Goal: Check status: Check status

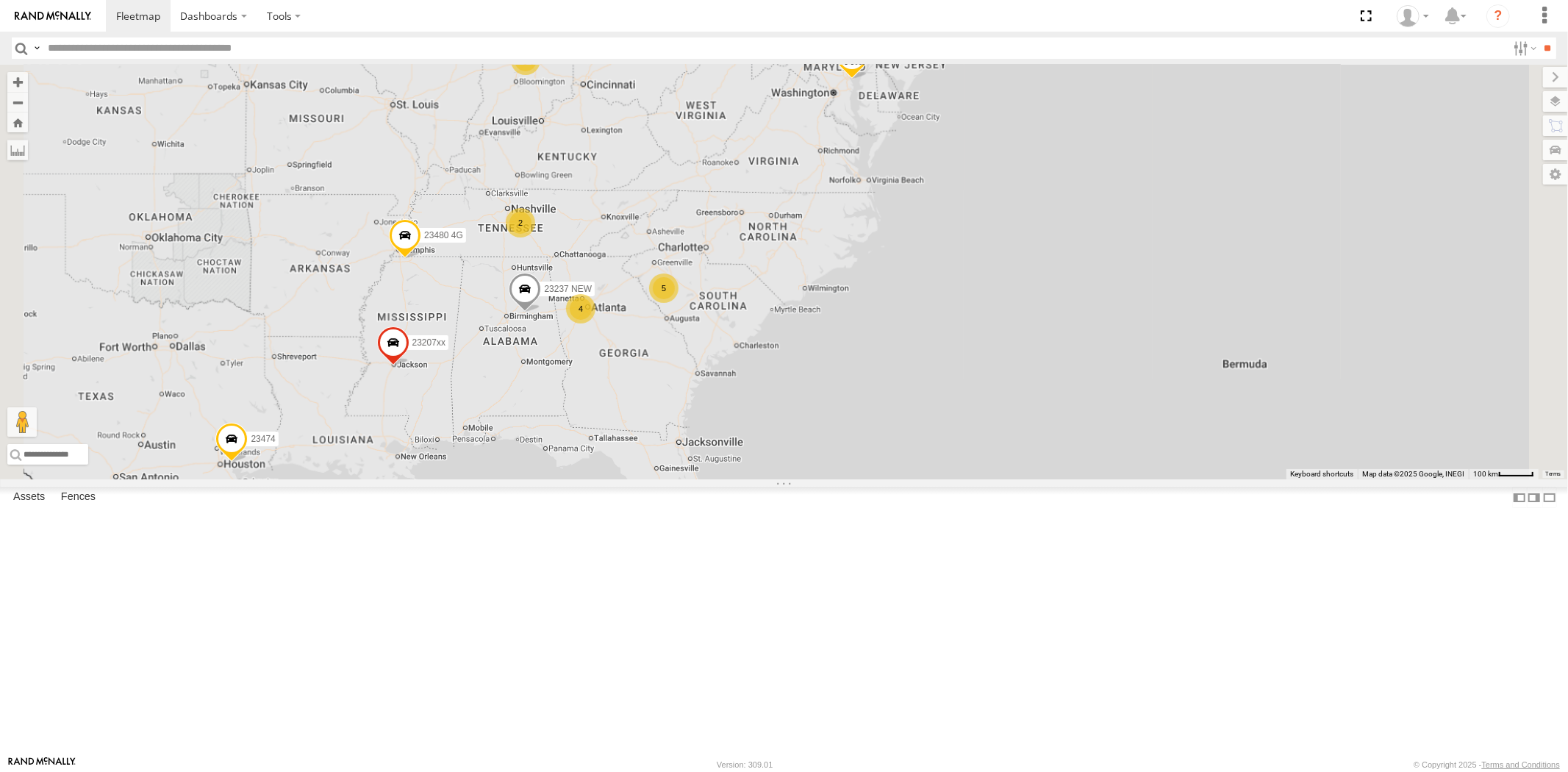
drag, startPoint x: 700, startPoint y: 494, endPoint x: 807, endPoint y: 482, distance: 107.7
click at [806, 479] on div "23207xx 23237 NEW 23480 4G 4 4 23207 NEW 2 5 2 23460 2 23474" at bounding box center [784, 272] width 1568 height 414
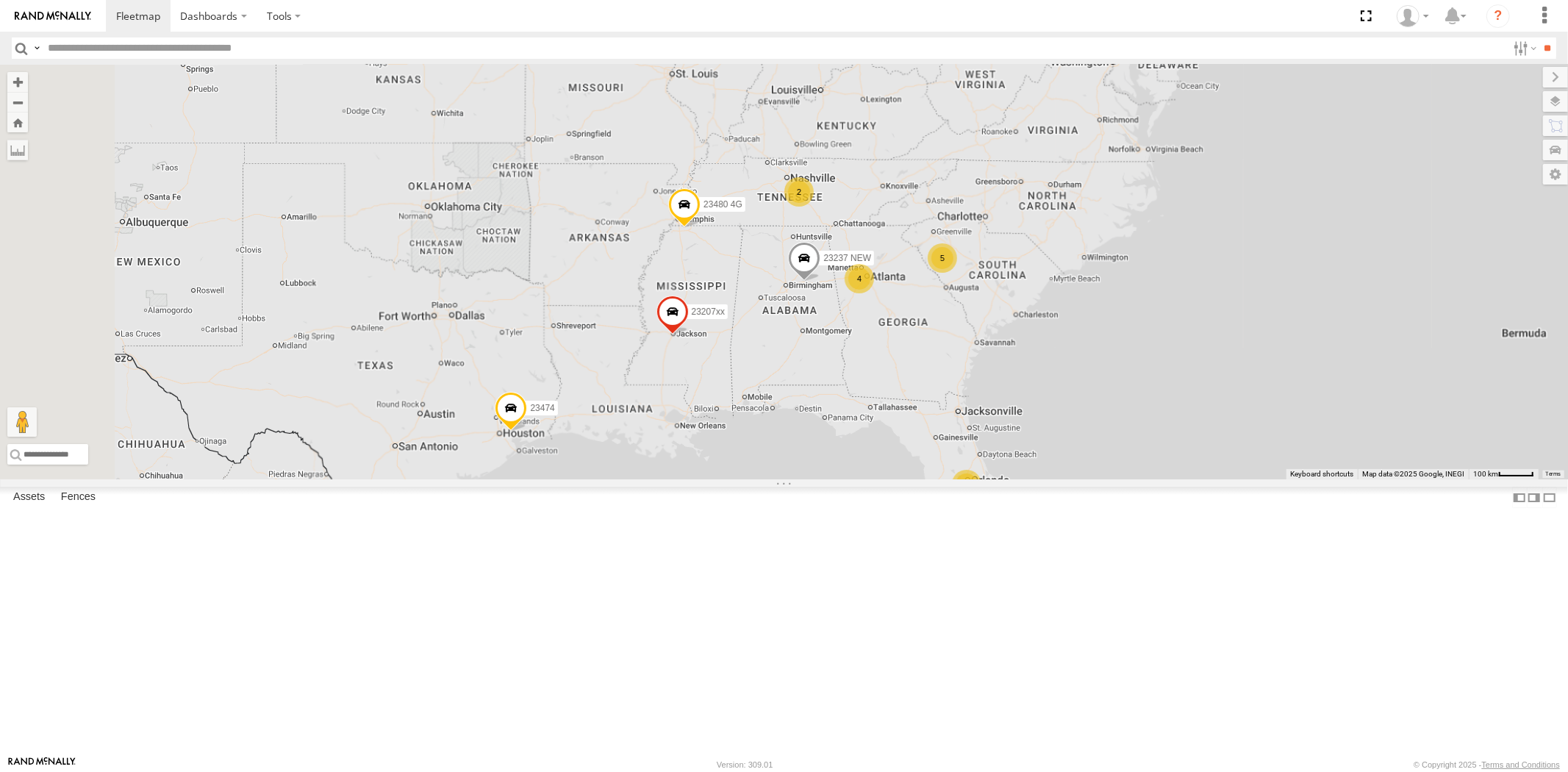
drag, startPoint x: 748, startPoint y: 489, endPoint x: 809, endPoint y: 486, distance: 61.1
click at [809, 479] on div "23207xx 23237 NEW 23480 4G 4 4 23207 NEW 2 5 2 23460 2 23474" at bounding box center [784, 272] width 1568 height 414
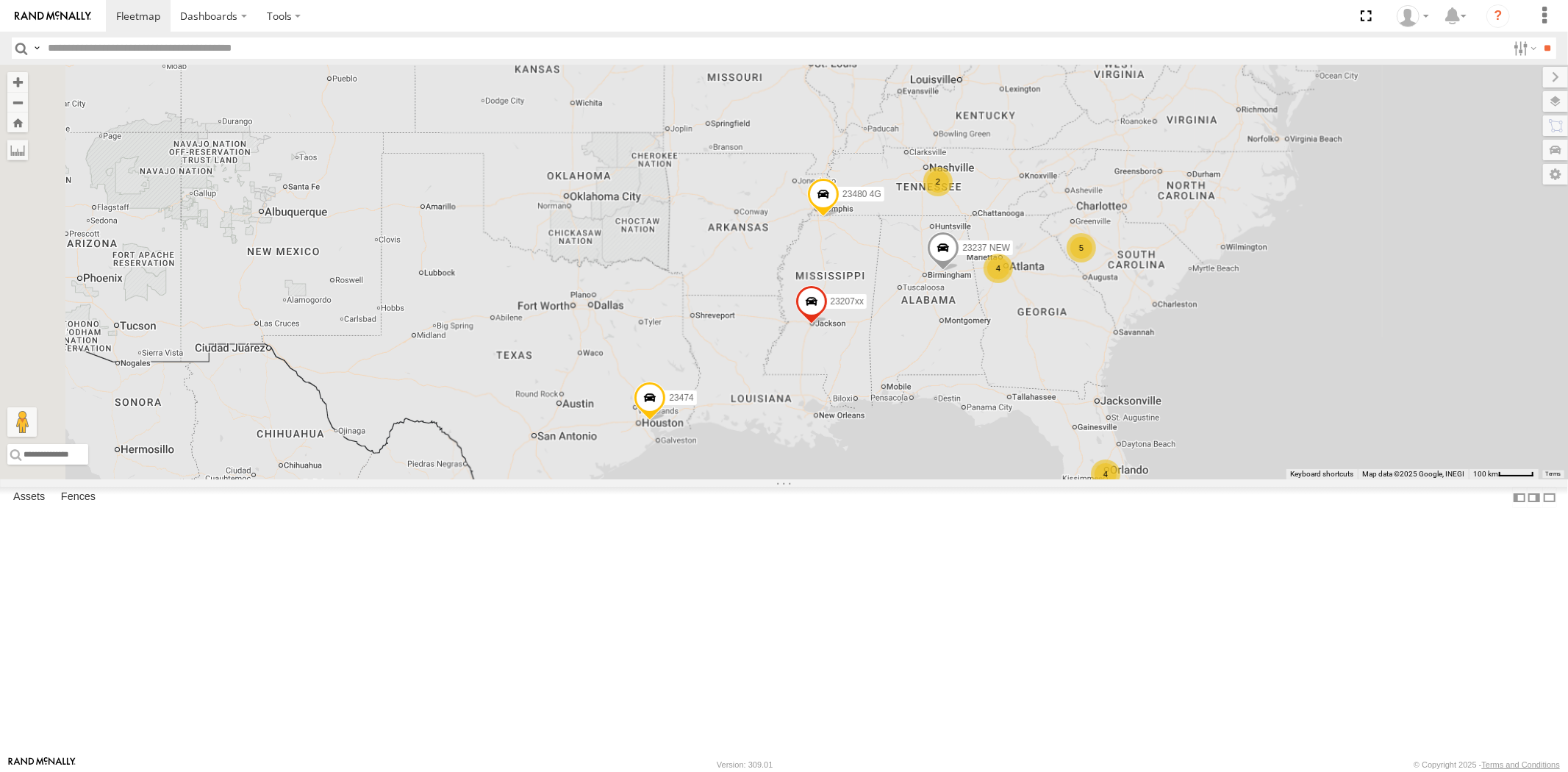
drag, startPoint x: 711, startPoint y: 477, endPoint x: 754, endPoint y: 474, distance: 43.1
click at [753, 475] on div "23207xx 23237 NEW 23480 4G 4 4 23207 NEW 2 5 2 23460 2 23474 23335 4G/Active" at bounding box center [784, 272] width 1568 height 414
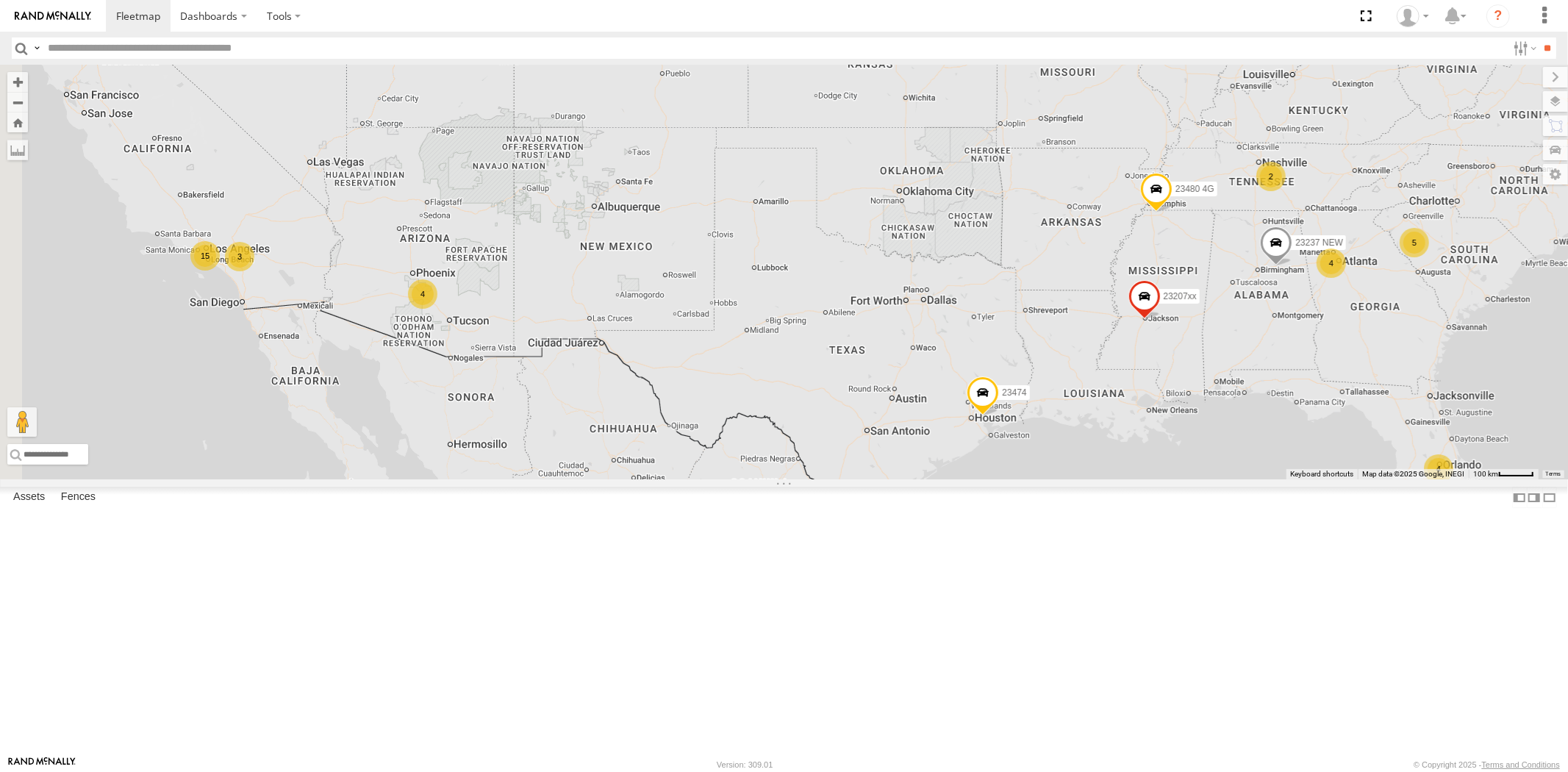
drag, startPoint x: 735, startPoint y: 470, endPoint x: 767, endPoint y: 471, distance: 32.0
click at [767, 471] on div "23207xx 23237 NEW 23480 4G 4 4 23207 NEW 2 5 2 23460 2 23474 23335 4G/Active 2 …" at bounding box center [784, 272] width 1568 height 414
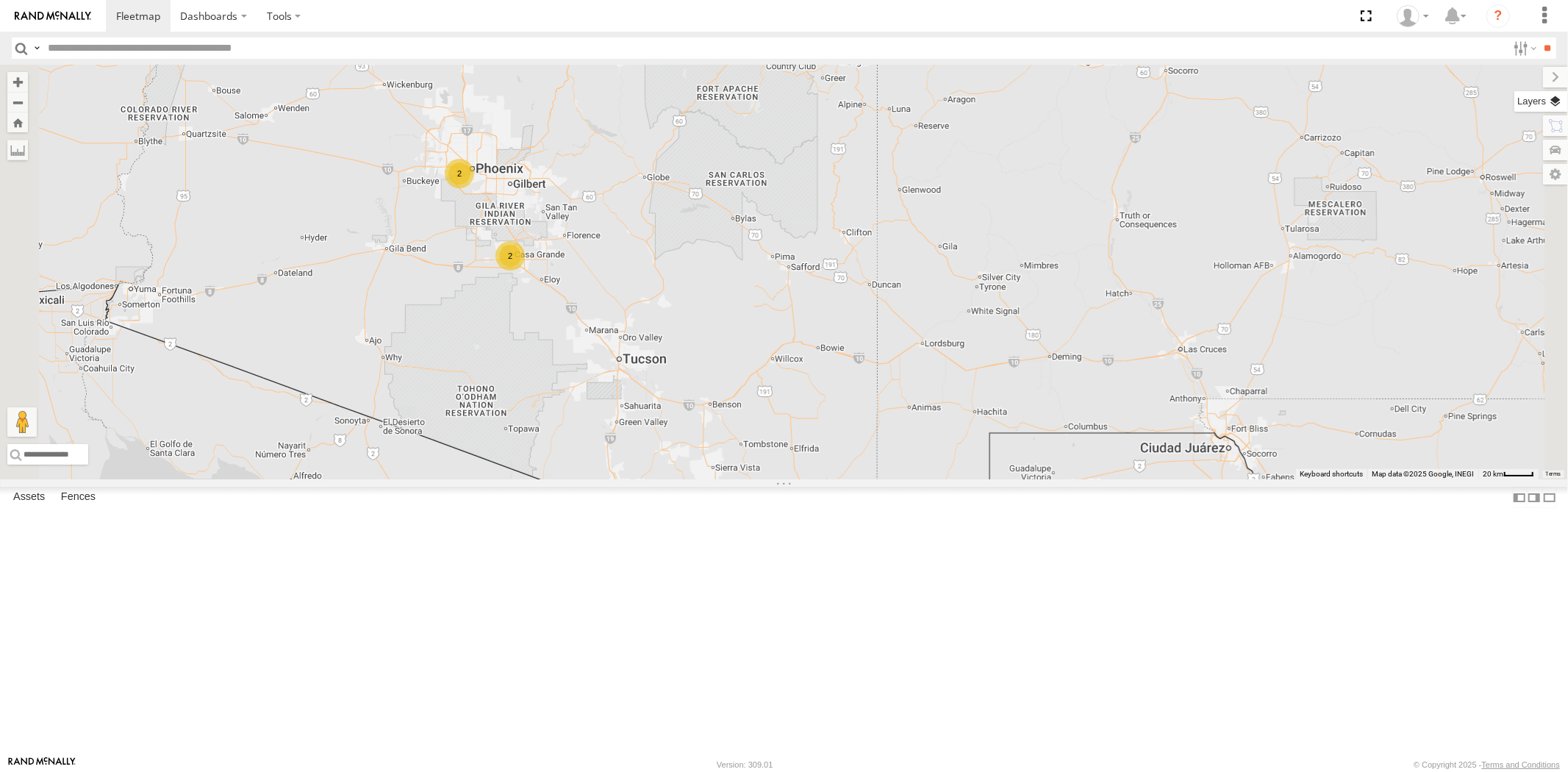
click at [1561, 101] on label at bounding box center [1541, 101] width 53 height 21
click at [0, 0] on span "Basemaps" at bounding box center [0, 0] width 0 height 0
click at [0, 0] on span "Satellite + Roadmap" at bounding box center [0, 0] width 0 height 0
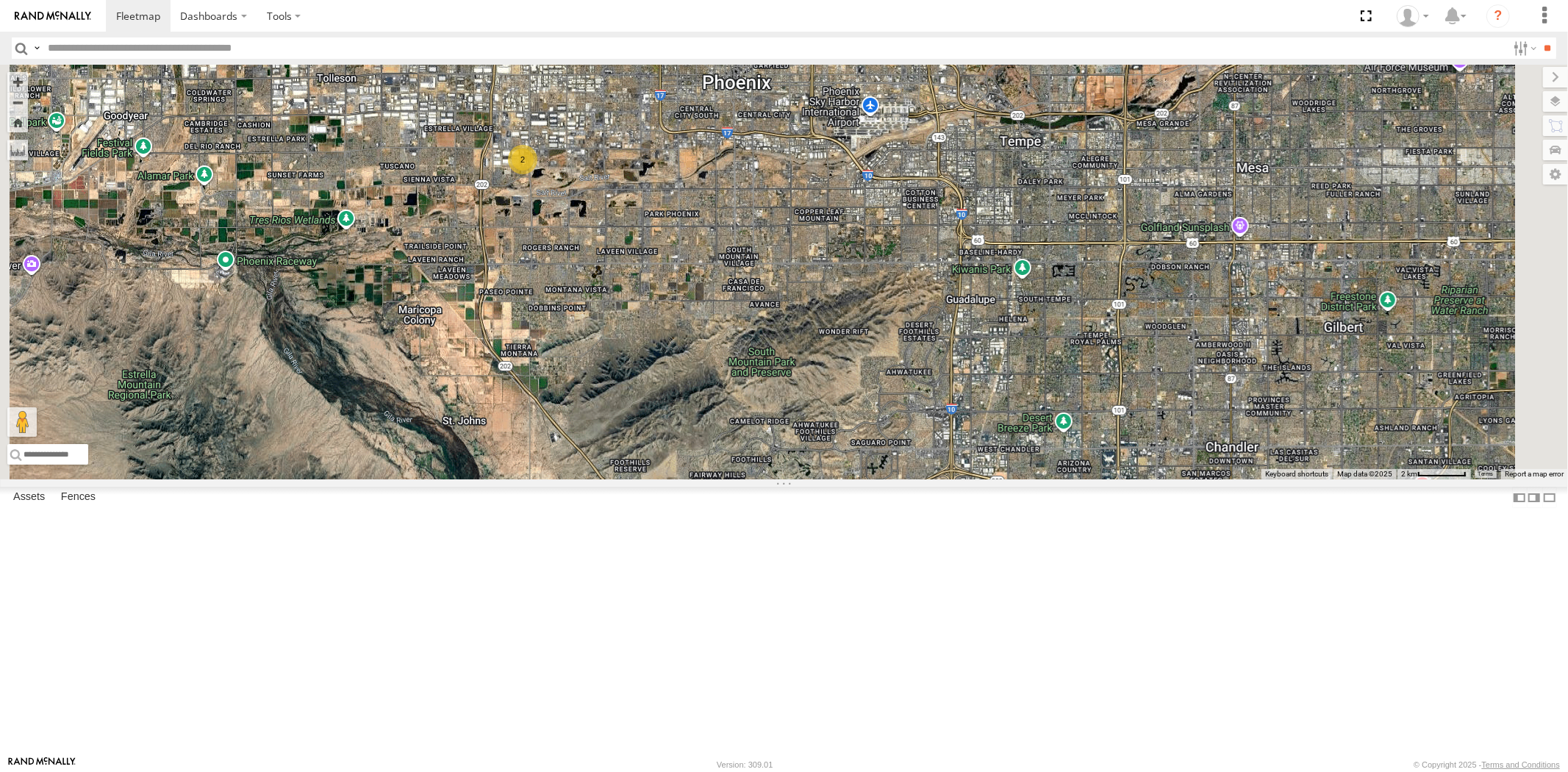
drag, startPoint x: 647, startPoint y: 347, endPoint x: 697, endPoint y: 379, distance: 59.4
click at [697, 379] on div "23207xx 23237 NEW 23480 4G 23207 NEW 23460 23474 23335 4G/Active 2" at bounding box center [784, 272] width 1568 height 414
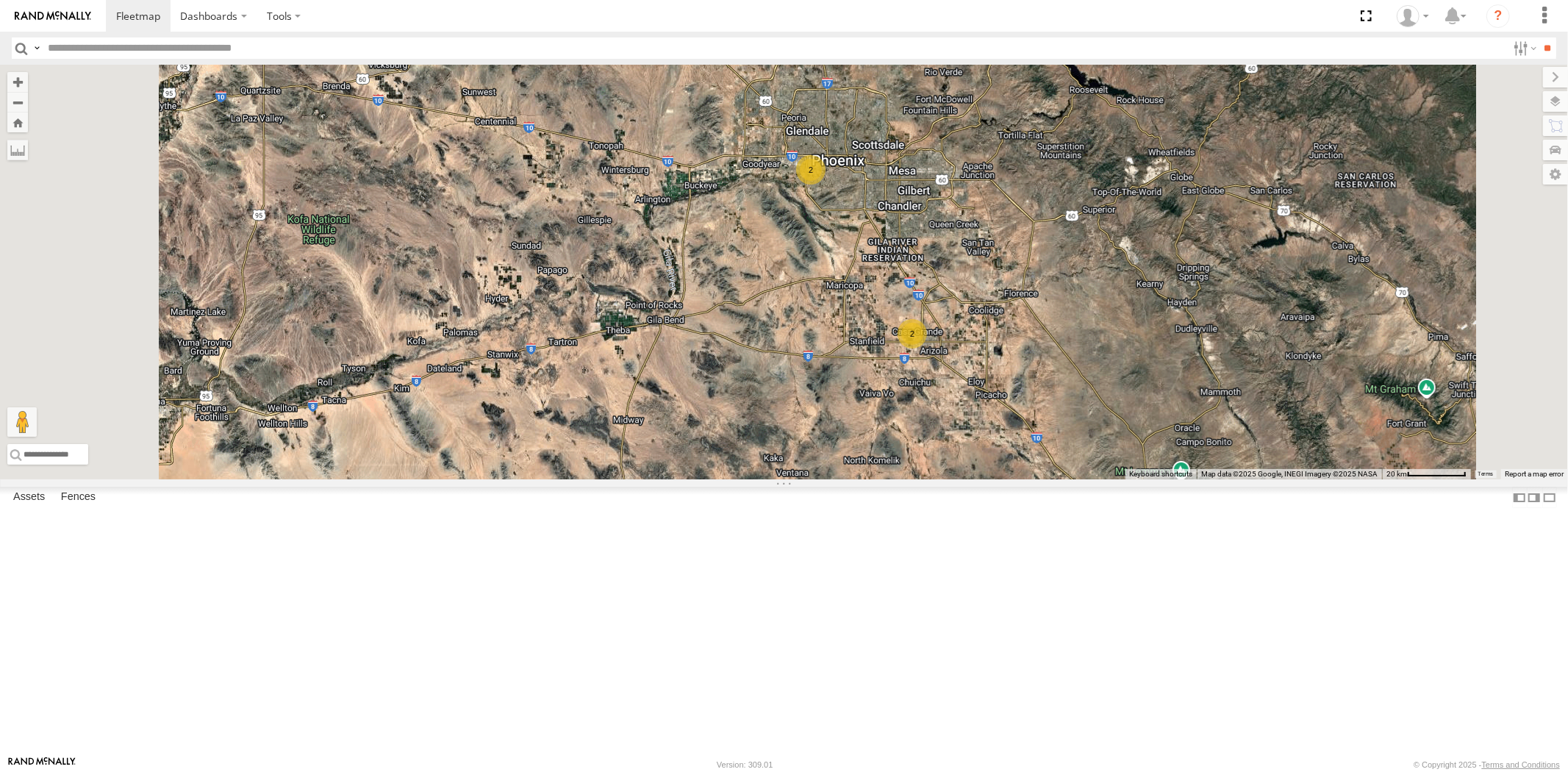
drag, startPoint x: 1063, startPoint y: 304, endPoint x: 938, endPoint y: 350, distance: 133.2
click at [946, 347] on div "2 2" at bounding box center [784, 272] width 1568 height 414
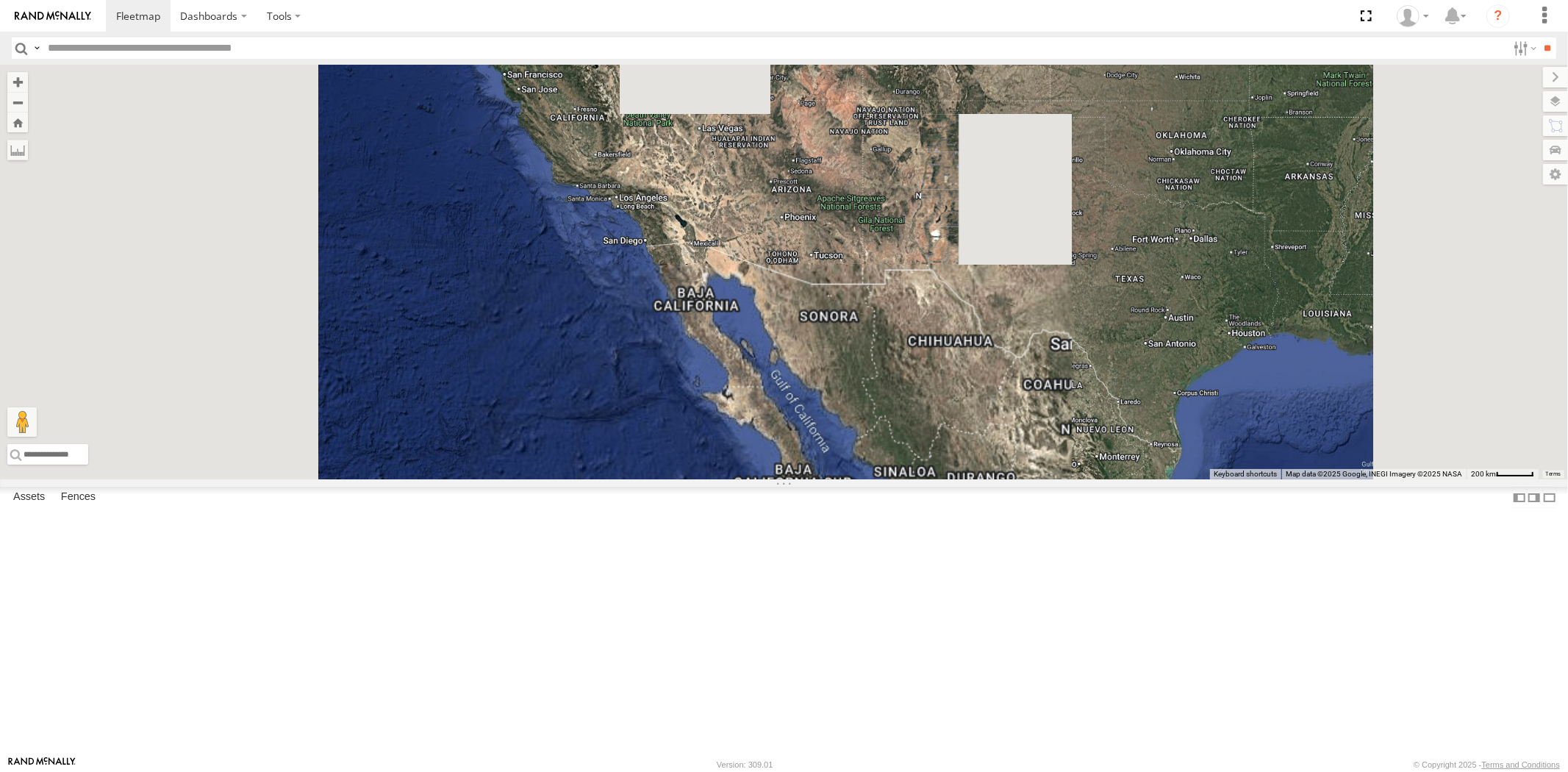
click at [979, 366] on div at bounding box center [784, 272] width 1568 height 414
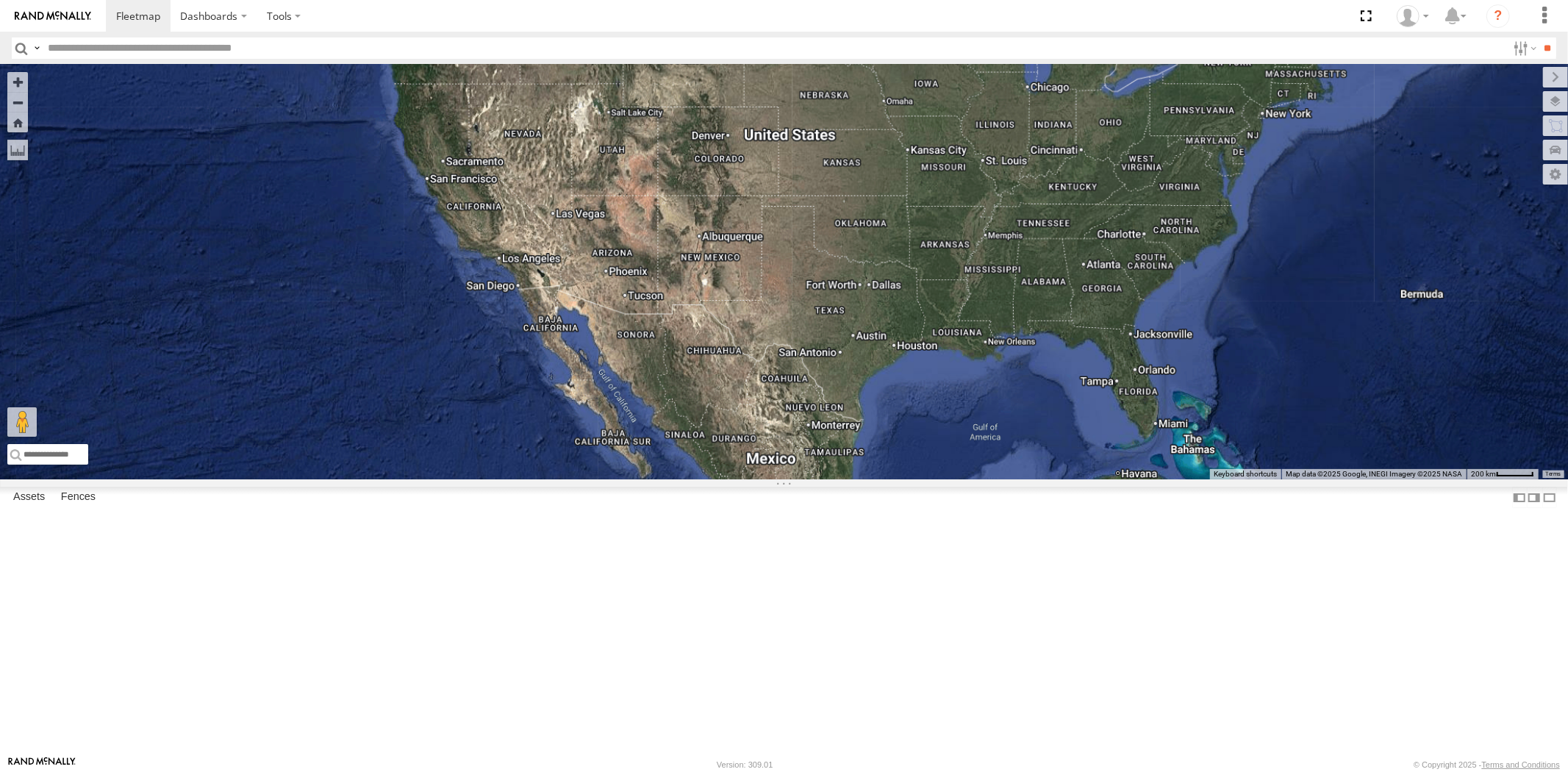
drag, startPoint x: 977, startPoint y: 364, endPoint x: 966, endPoint y: 368, distance: 11.7
click at [966, 368] on div at bounding box center [784, 272] width 1568 height 414
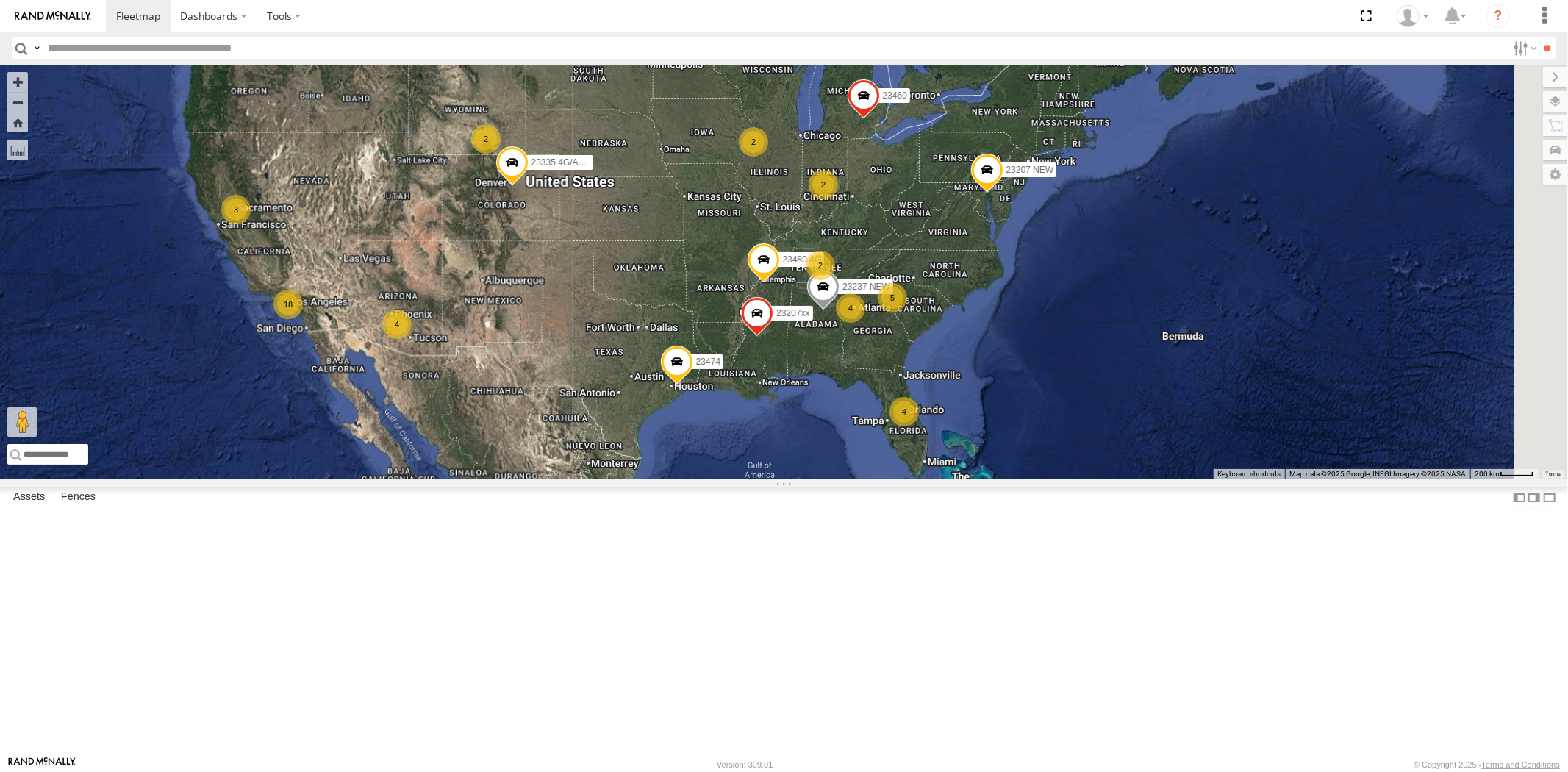
drag, startPoint x: 968, startPoint y: 320, endPoint x: 906, endPoint y: 344, distance: 66.5
click at [906, 344] on div "4 4 18 3 23207 NEW 2 23207xx 5 23237 NEW 2 23480 4G 2 23460 2 23467 4G 4 23474 …" at bounding box center [784, 272] width 1568 height 414
